Goal: Transaction & Acquisition: Book appointment/travel/reservation

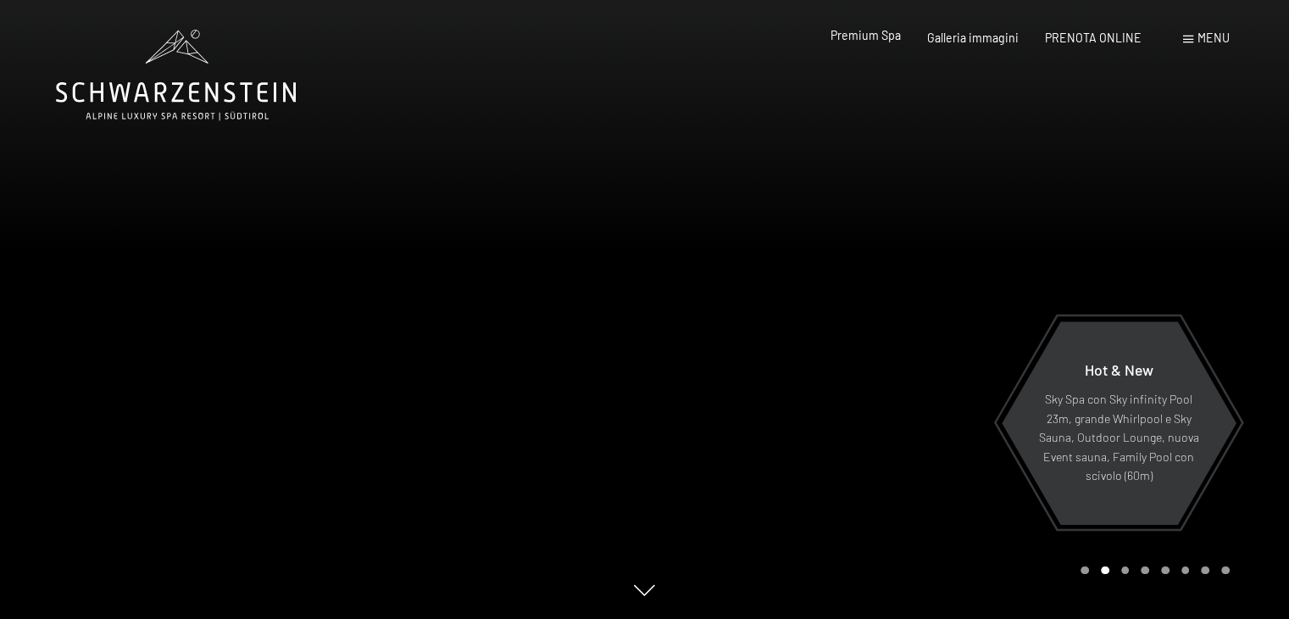
click at [872, 39] on span "Premium Spa" at bounding box center [866, 35] width 70 height 14
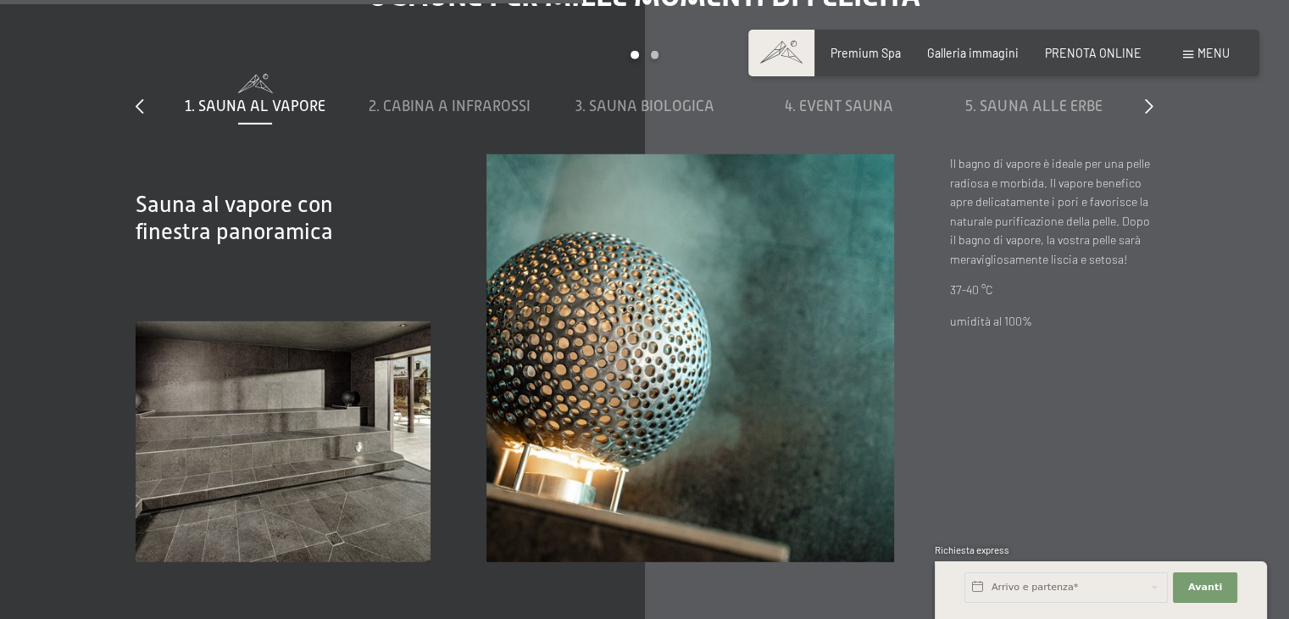
scroll to position [4869, 0]
click at [1078, 55] on span "PRENOTA ONLINE" at bounding box center [1093, 50] width 97 height 14
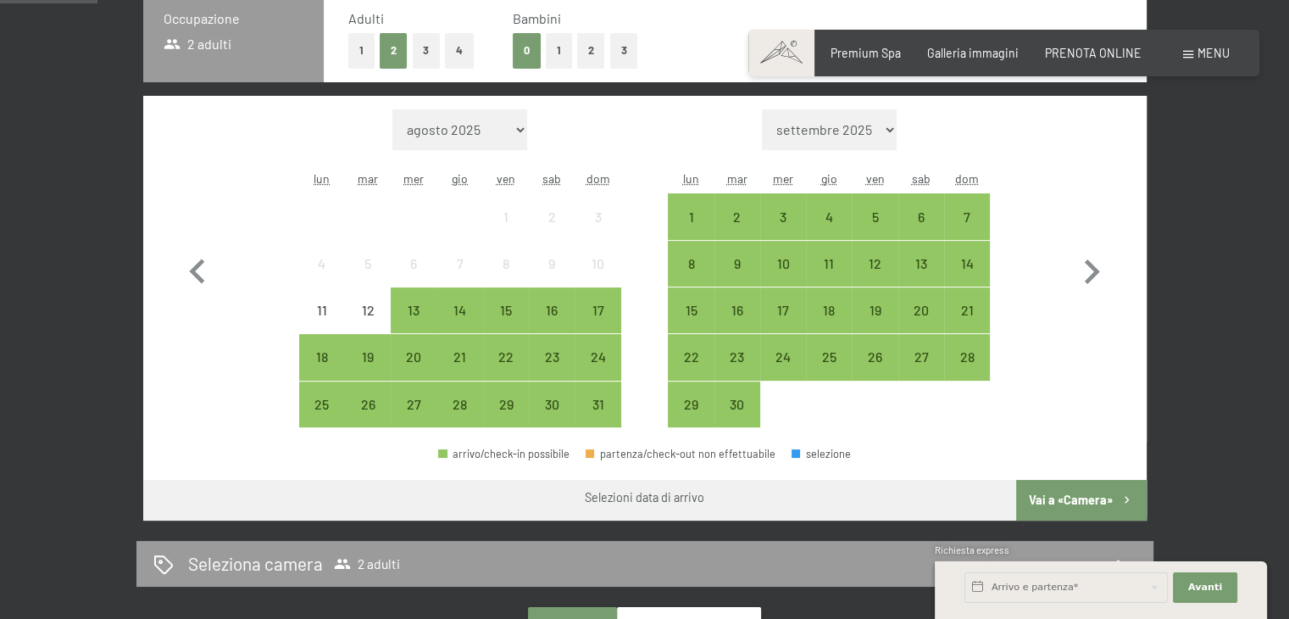
scroll to position [433, 0]
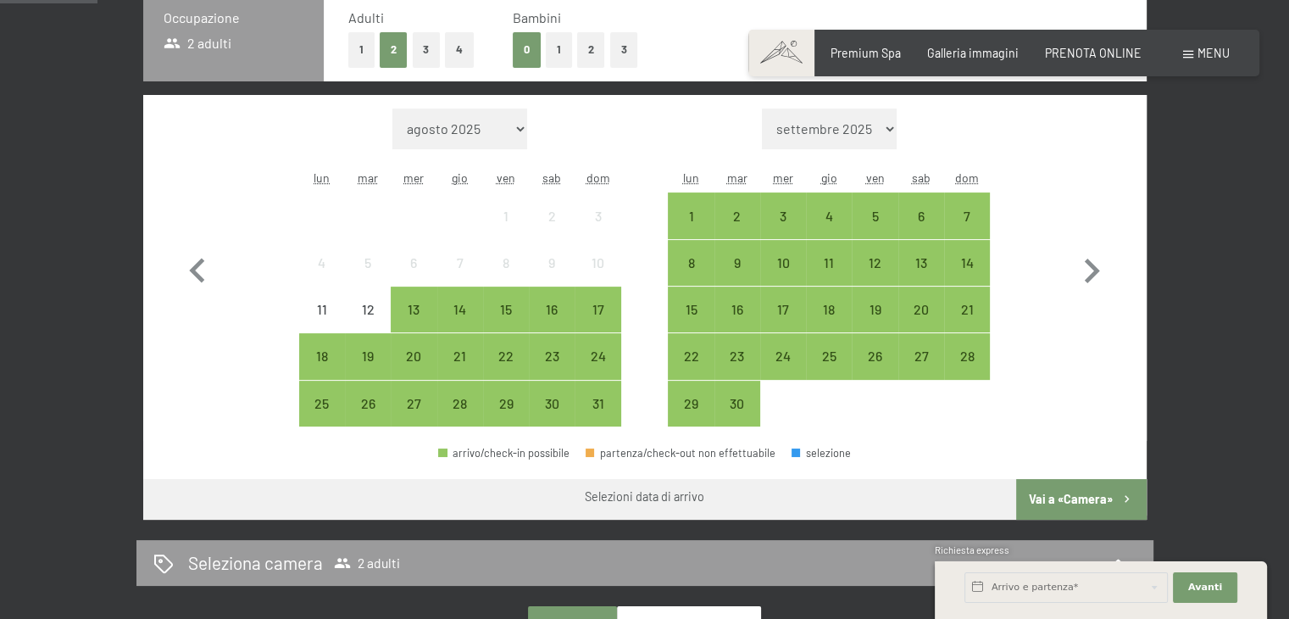
click at [549, 357] on span "Consenso marketing*" at bounding box center [545, 357] width 128 height 17
click at [472, 357] on input "Consenso marketing*" at bounding box center [463, 357] width 17 height 17
click at [549, 357] on span "Consenso marketing*" at bounding box center [545, 357] width 128 height 17
click at [472, 357] on input "Consenso marketing*" at bounding box center [463, 357] width 17 height 17
checkbox input "false"
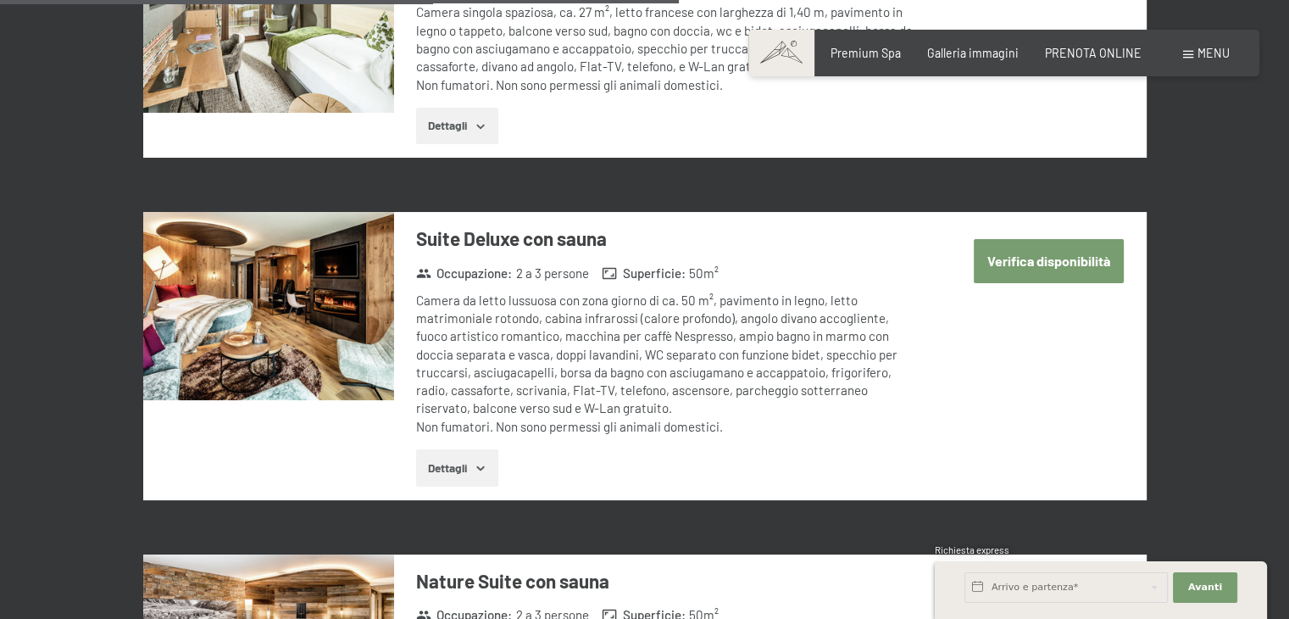
scroll to position [3027, 0]
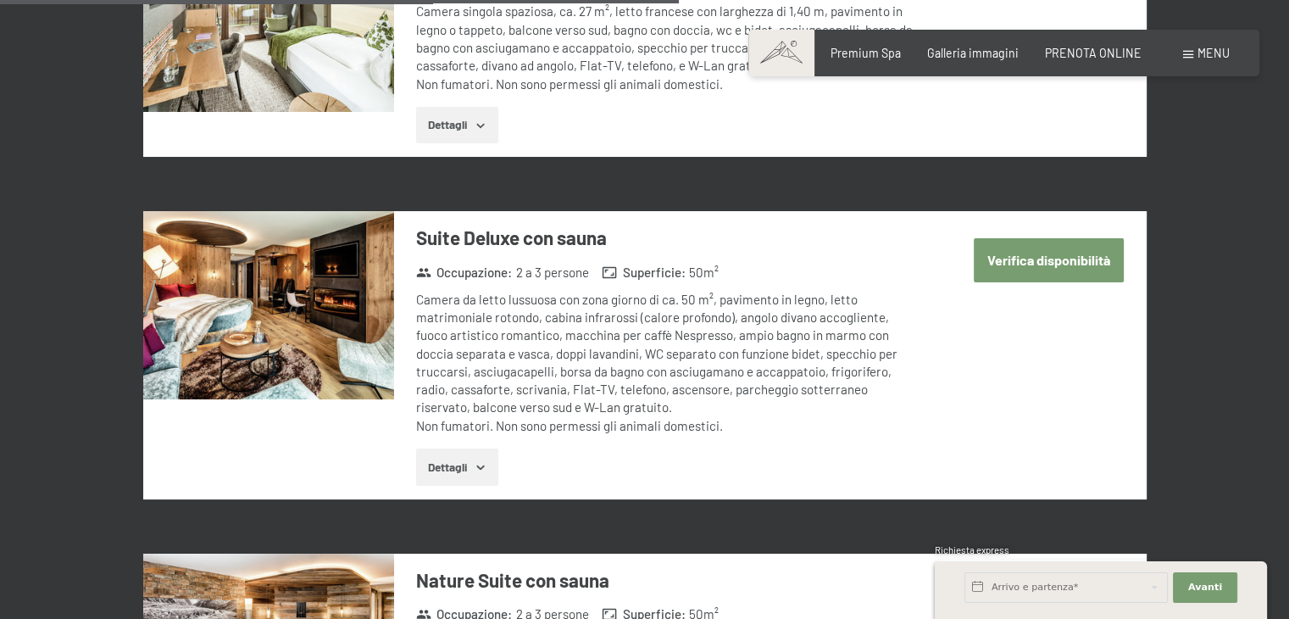
click at [1080, 238] on button "Verifica disponibilità" at bounding box center [1049, 259] width 150 height 43
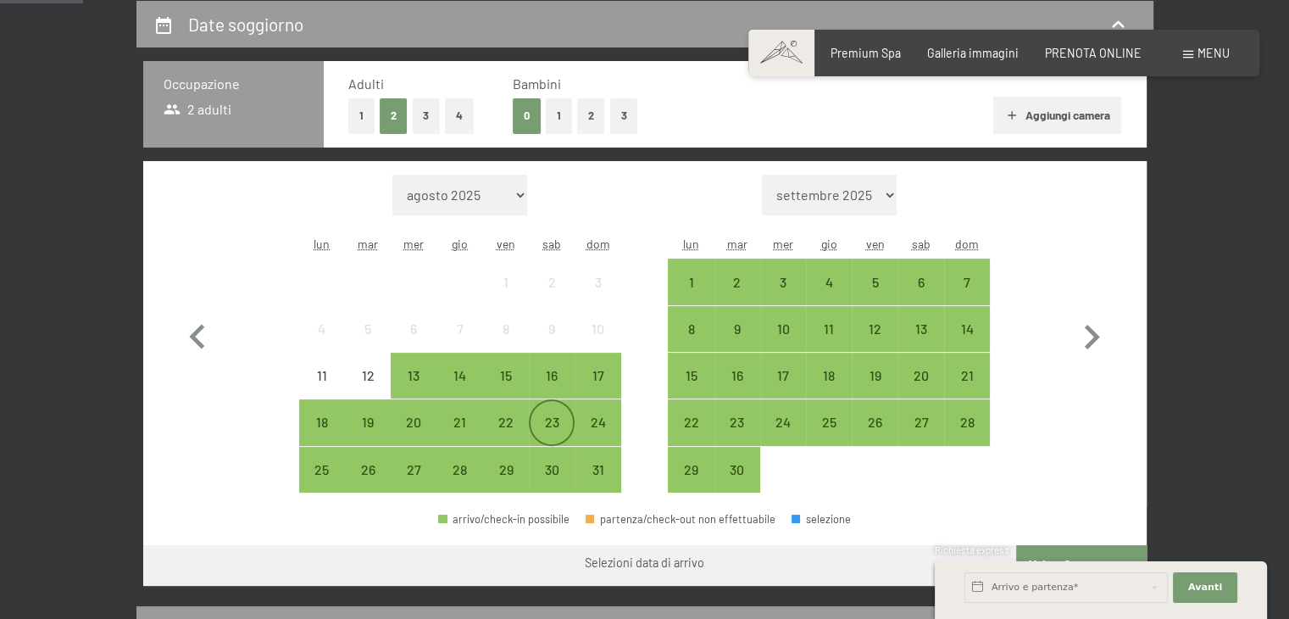
click at [558, 415] on div "23" at bounding box center [552, 436] width 42 height 42
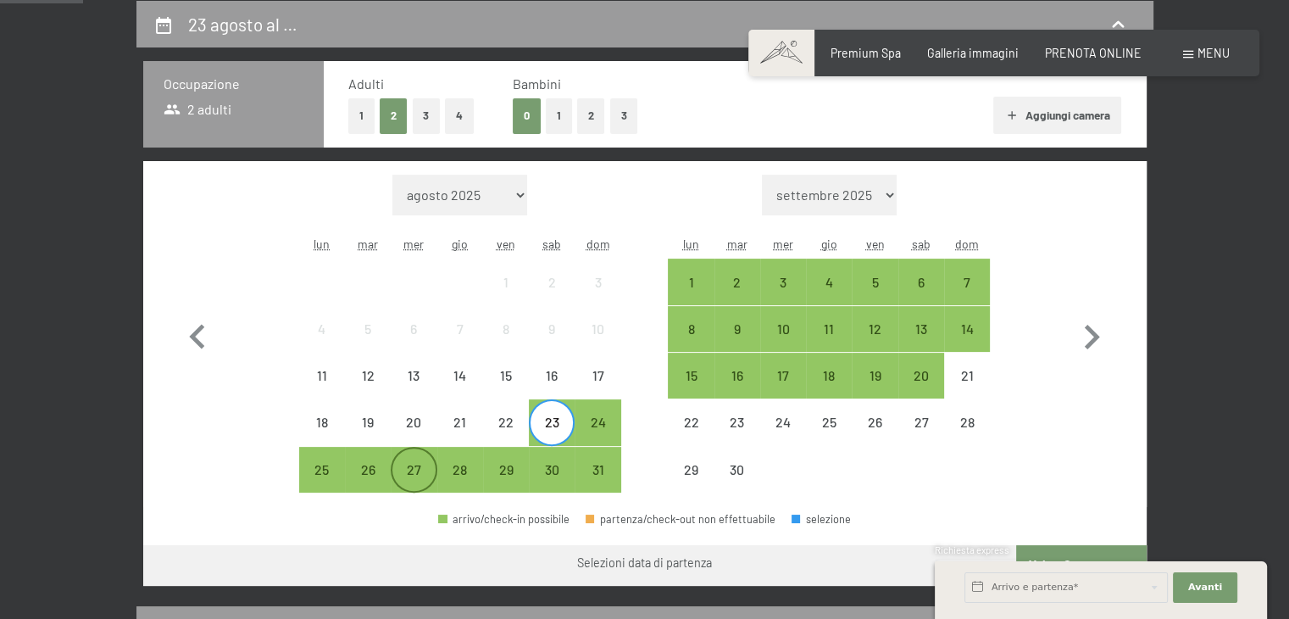
click at [410, 468] on div "27" at bounding box center [414, 484] width 42 height 42
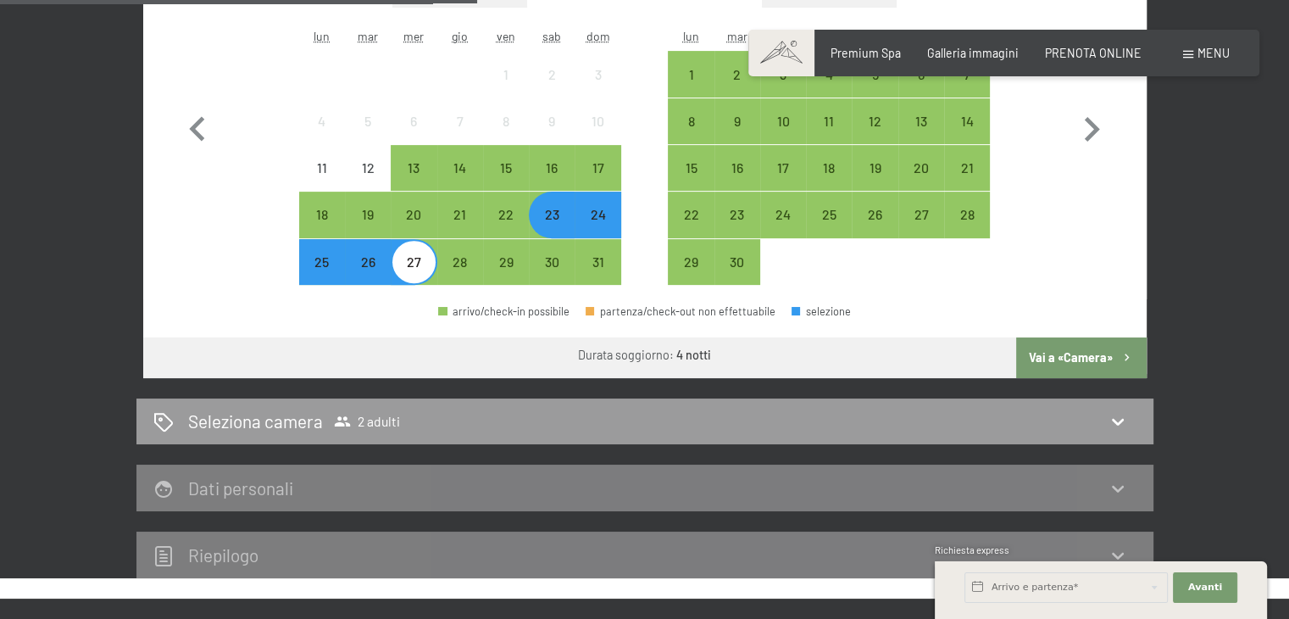
scroll to position [574, 0]
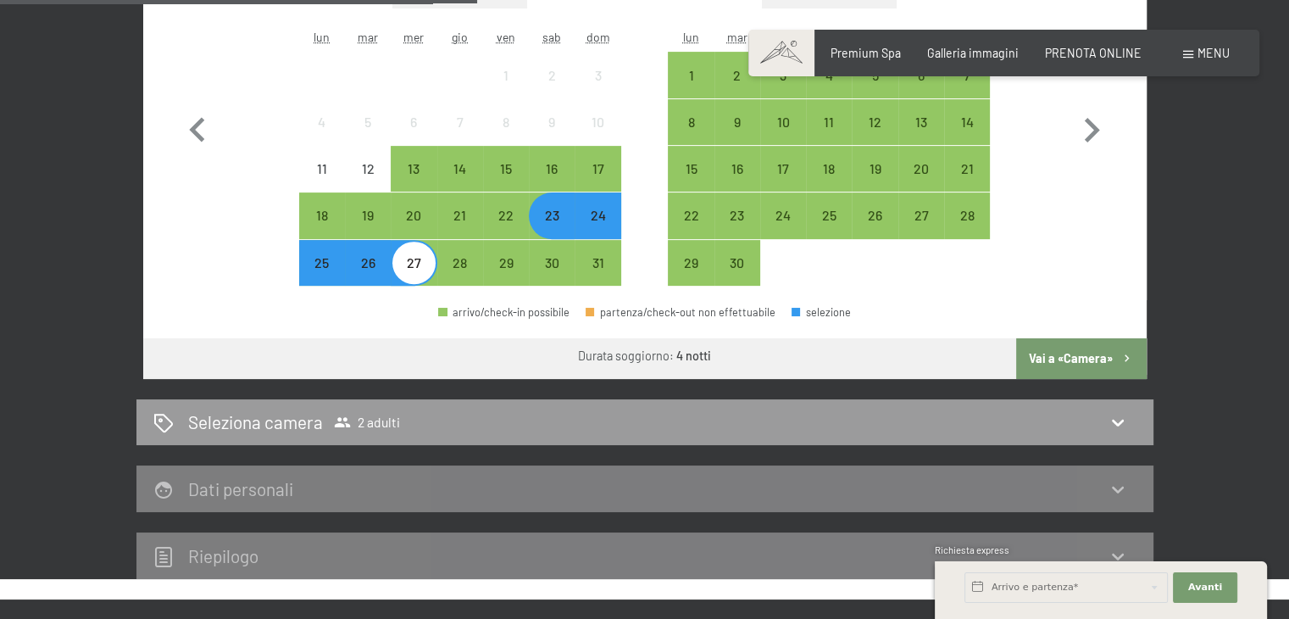
click at [1064, 359] on button "Vai a «Camera»" at bounding box center [1081, 358] width 130 height 41
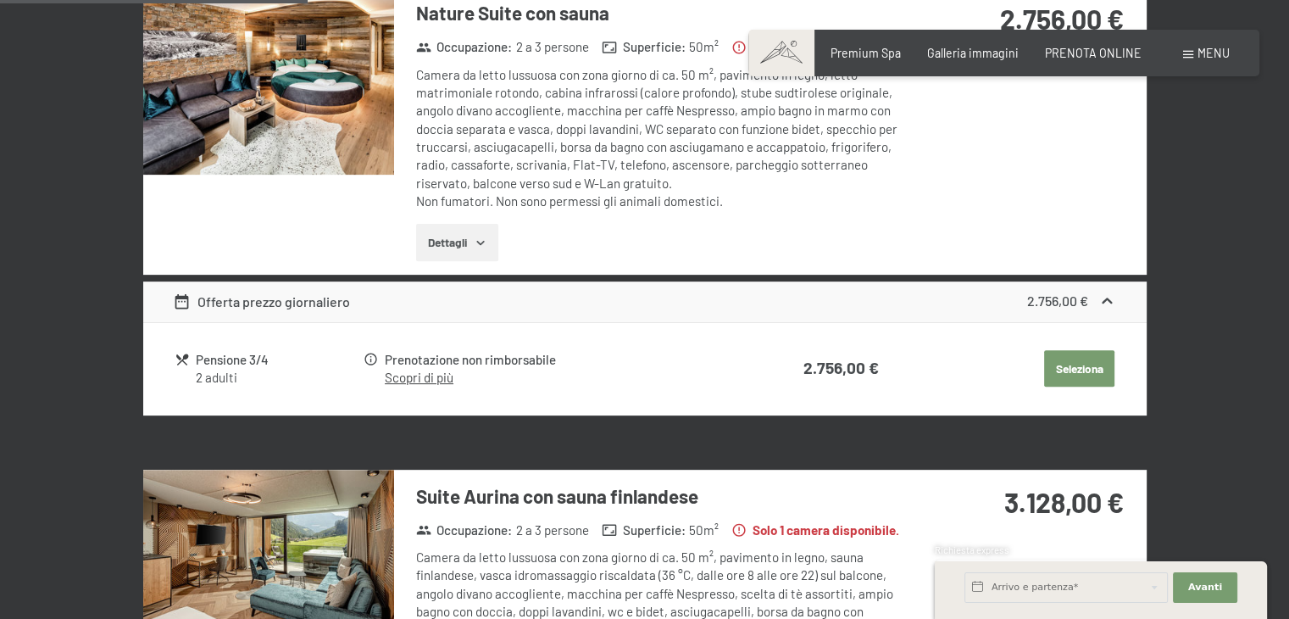
scroll to position [367, 0]
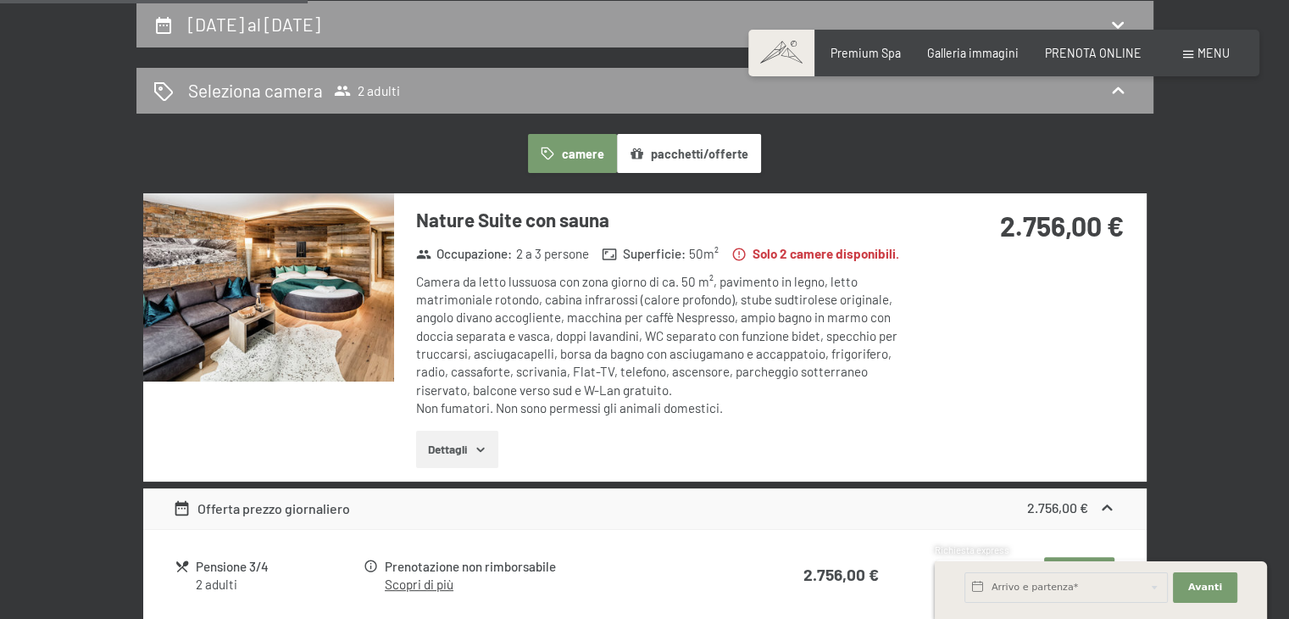
click at [1064, 359] on div "Nature Suite con sauna Occupazione : 2 a 3 persone Superficie : 50 m² Solo 2 ca…" at bounding box center [645, 336] width 1004 height 287
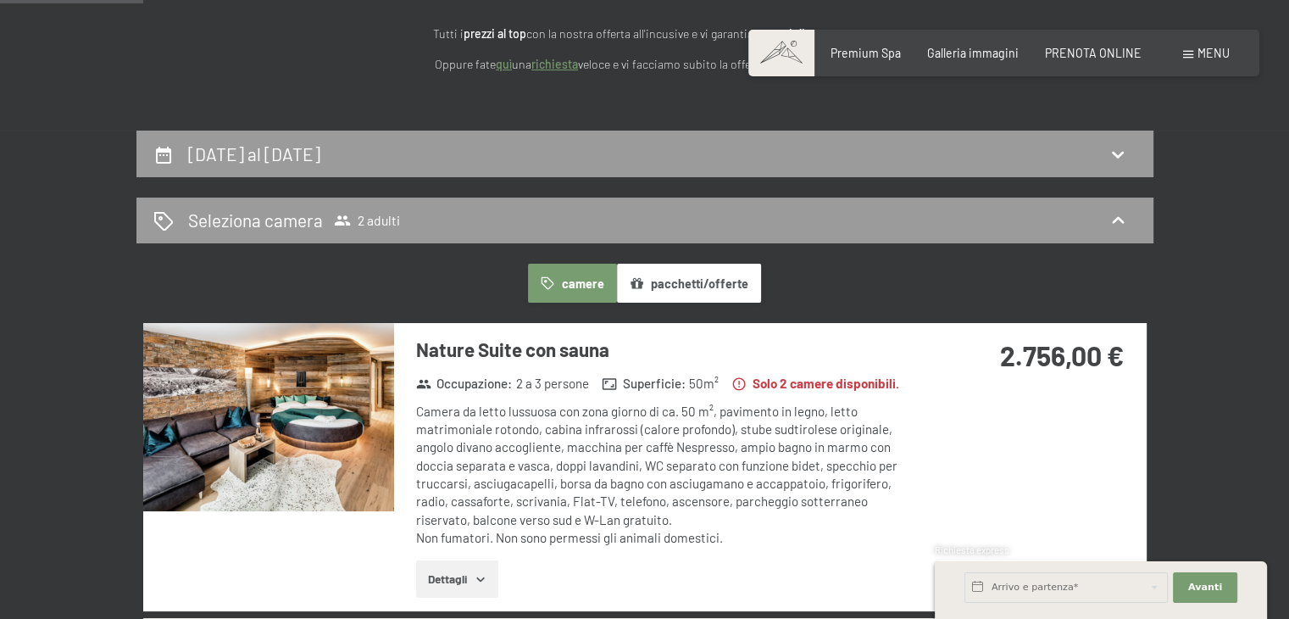
scroll to position [238, 0]
